Goal: Information Seeking & Learning: Learn about a topic

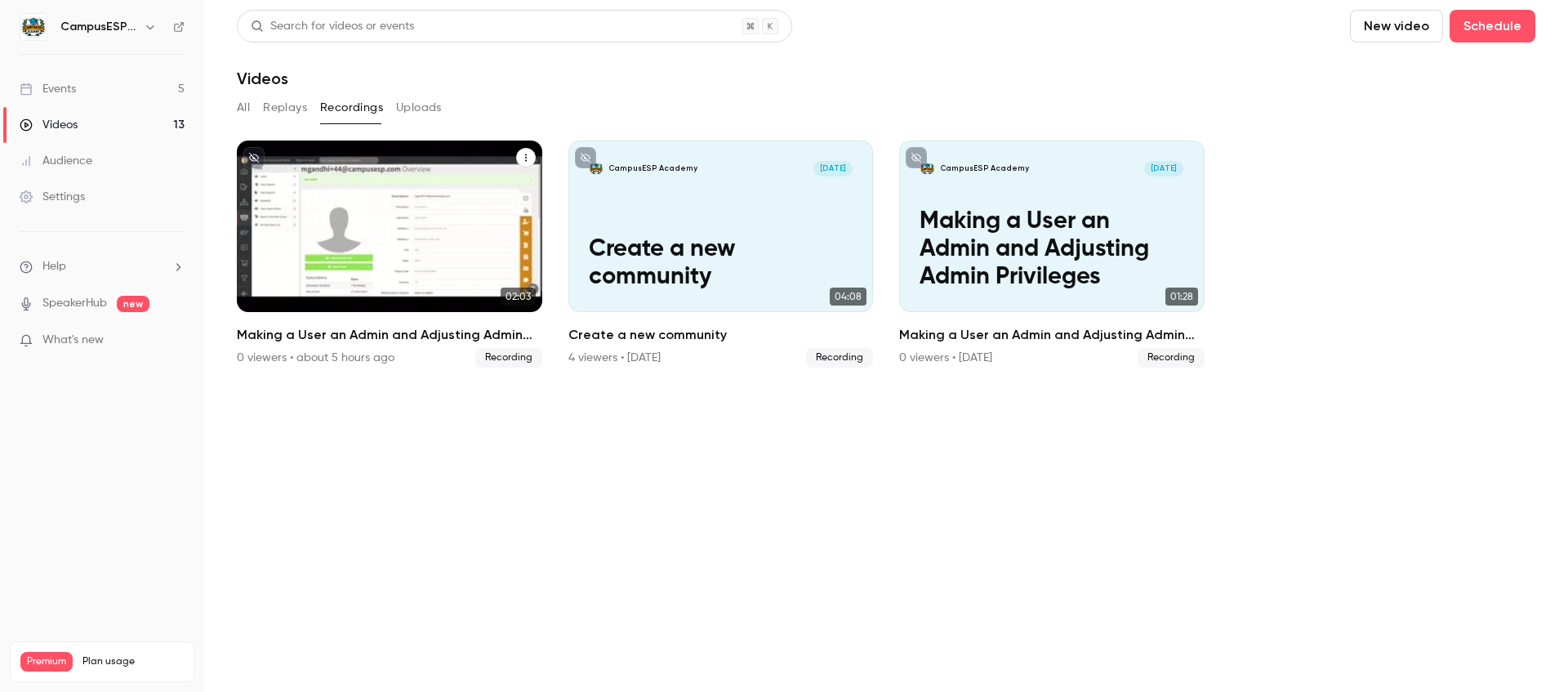
click at [368, 230] on p "Making a User an Admin and Adjusting Admin Privileges" at bounding box center [389, 250] width 264 height 84
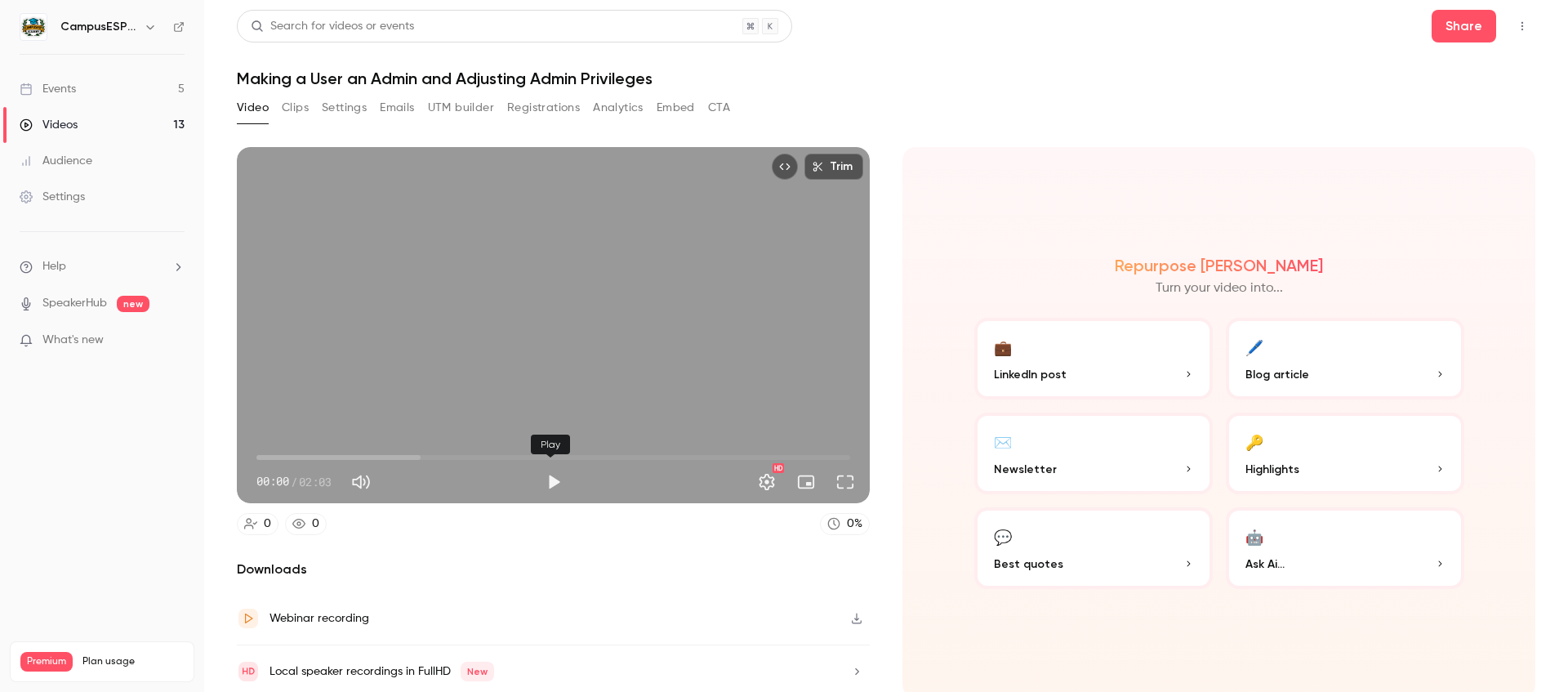
click at [548, 478] on button "Play" at bounding box center [553, 481] width 32 height 33
click at [551, 478] on button "Pause" at bounding box center [553, 481] width 32 height 33
click at [554, 478] on button "Play" at bounding box center [553, 481] width 32 height 33
click at [832, 480] on button "Full screen" at bounding box center [845, 481] width 32 height 33
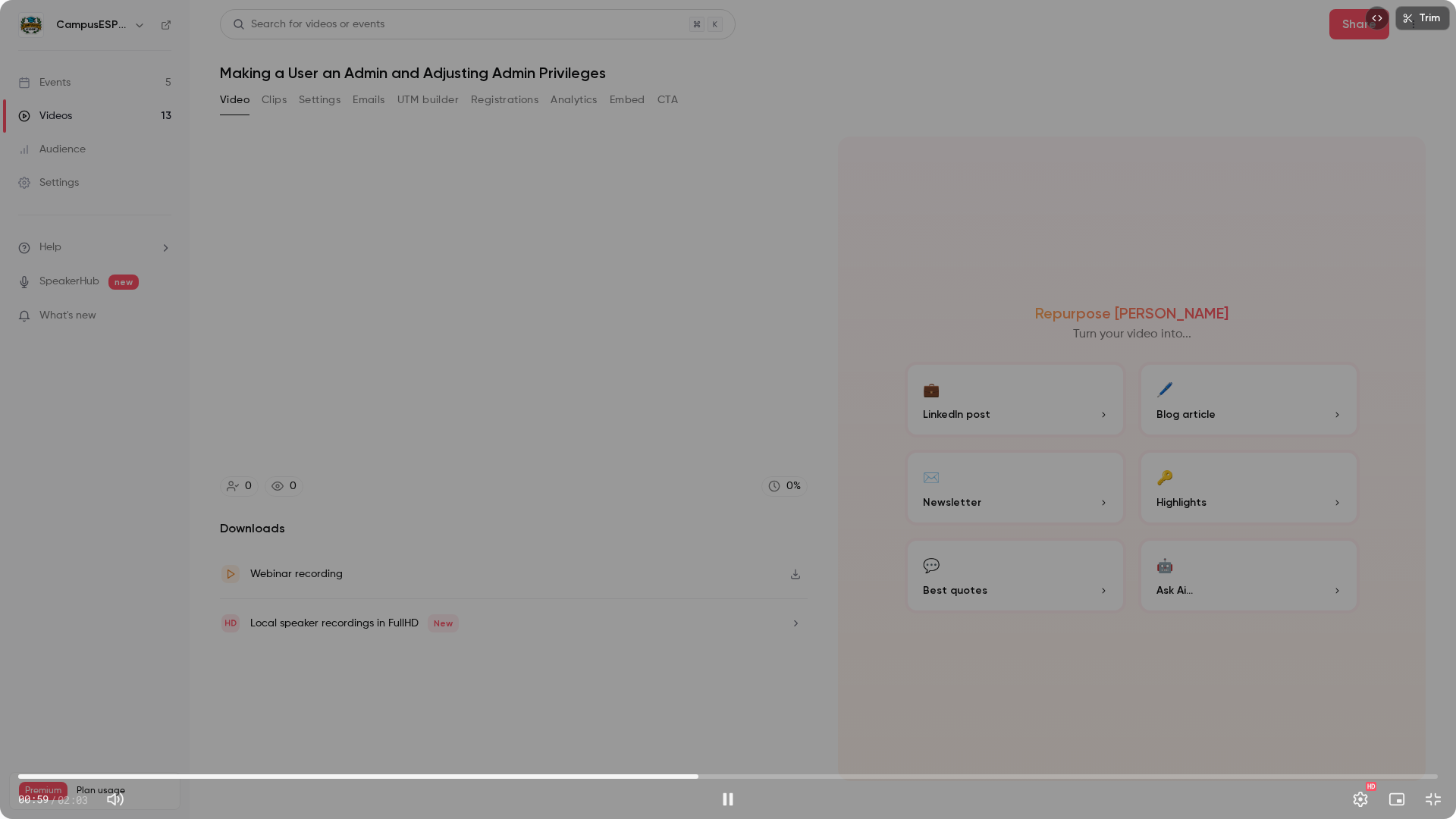
click at [1075, 81] on div "Trim 00:59 00:59 / 02:03 HD" at bounding box center [728, 410] width 1456 height 819
click at [736, 468] on div "Trim 00:59 00:59 / 02:03 HD" at bounding box center [728, 410] width 1456 height 819
click at [791, 641] on span "01:10" at bounding box center [728, 777] width 1420 height 24
click at [765, 641] on span "01:08" at bounding box center [728, 777] width 1420 height 24
click at [1436, 641] on button "Exit full screen" at bounding box center [1433, 799] width 30 height 30
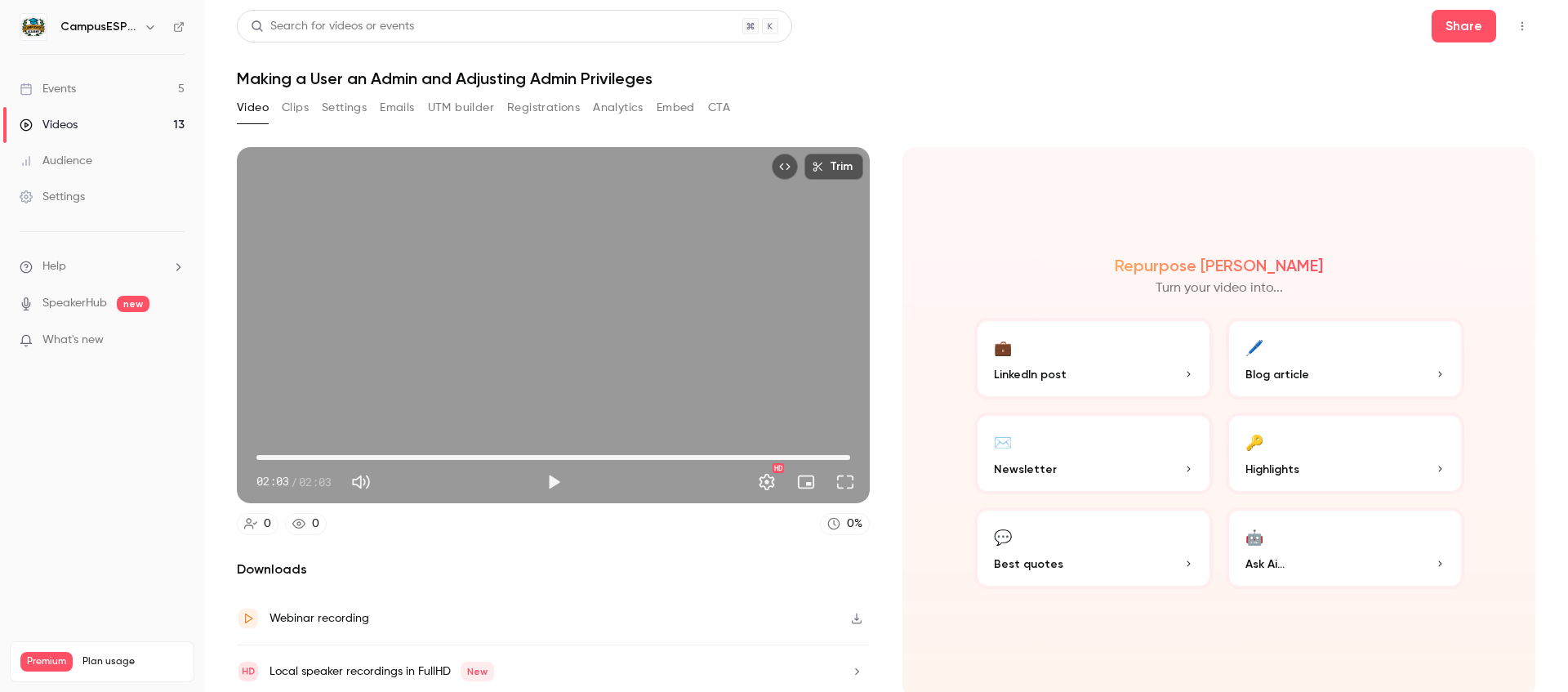
click at [638, 455] on span "02:03" at bounding box center [553, 458] width 594 height 26
drag, startPoint x: 638, startPoint y: 455, endPoint x: 241, endPoint y: 461, distance: 397.0
click at [241, 461] on div "00:00 00:00 / 02:03 HD" at bounding box center [553, 469] width 633 height 69
click at [552, 482] on button "Play" at bounding box center [553, 481] width 32 height 33
click at [551, 486] on button "Pause" at bounding box center [553, 481] width 32 height 33
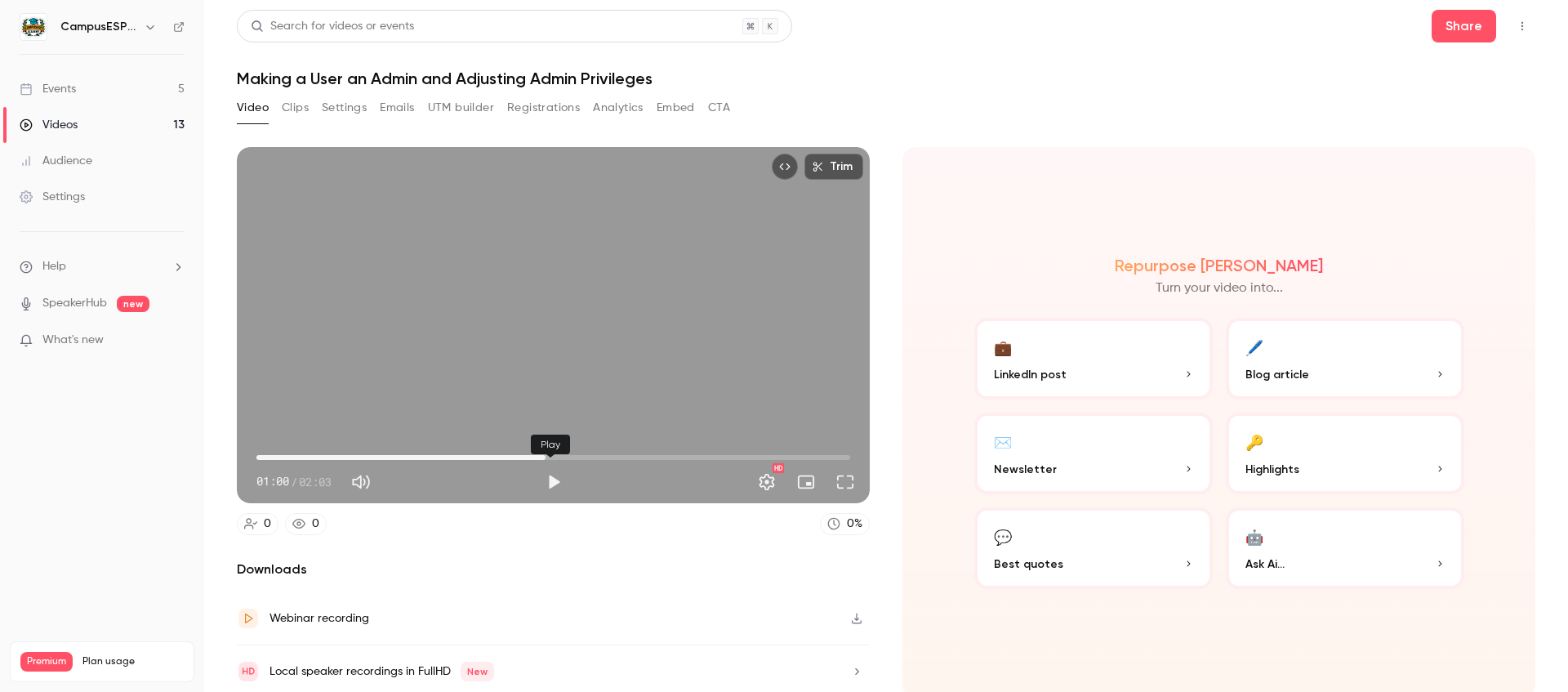
type input "****"
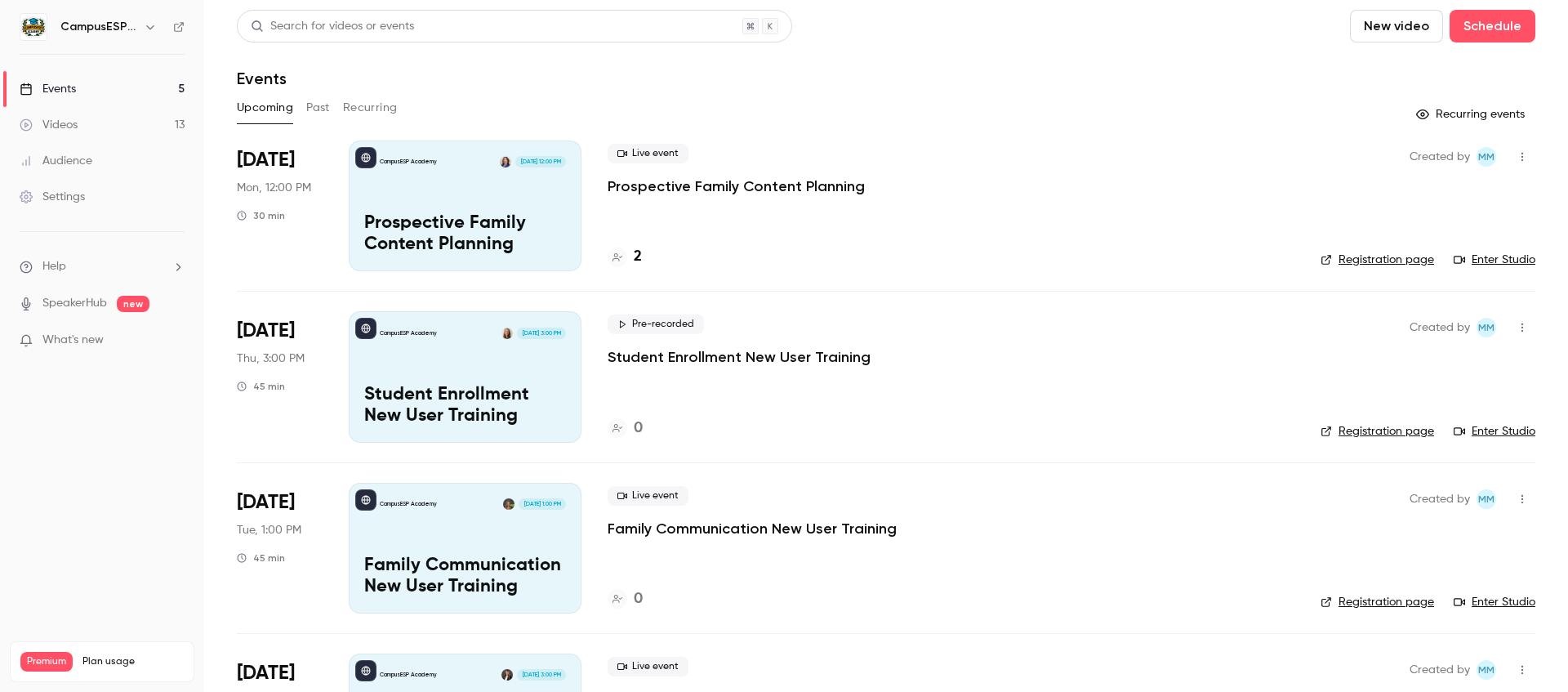
click at [76, 125] on div "Videos" at bounding box center [48, 125] width 58 height 17
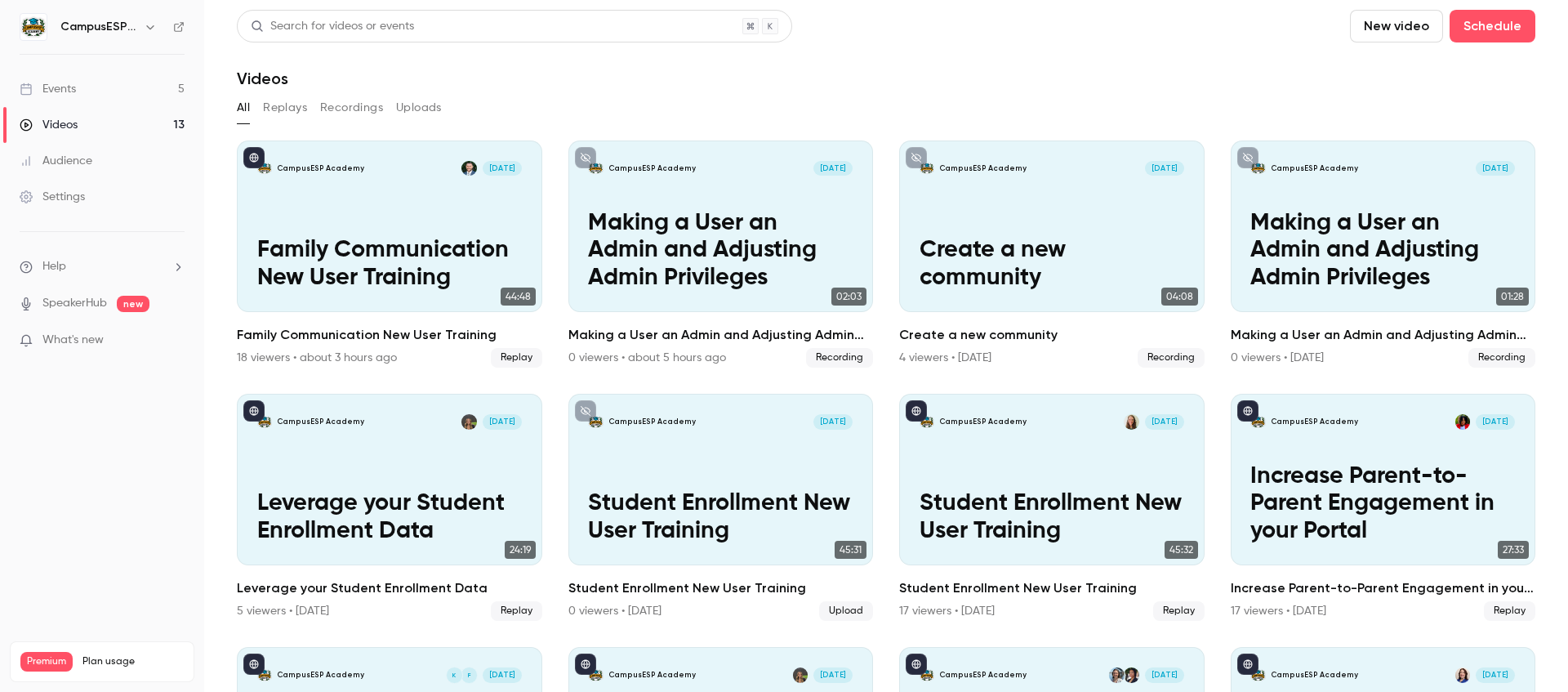
click at [373, 112] on button "Recordings" at bounding box center [352, 108] width 63 height 26
